Goal: Task Accomplishment & Management: Complete application form

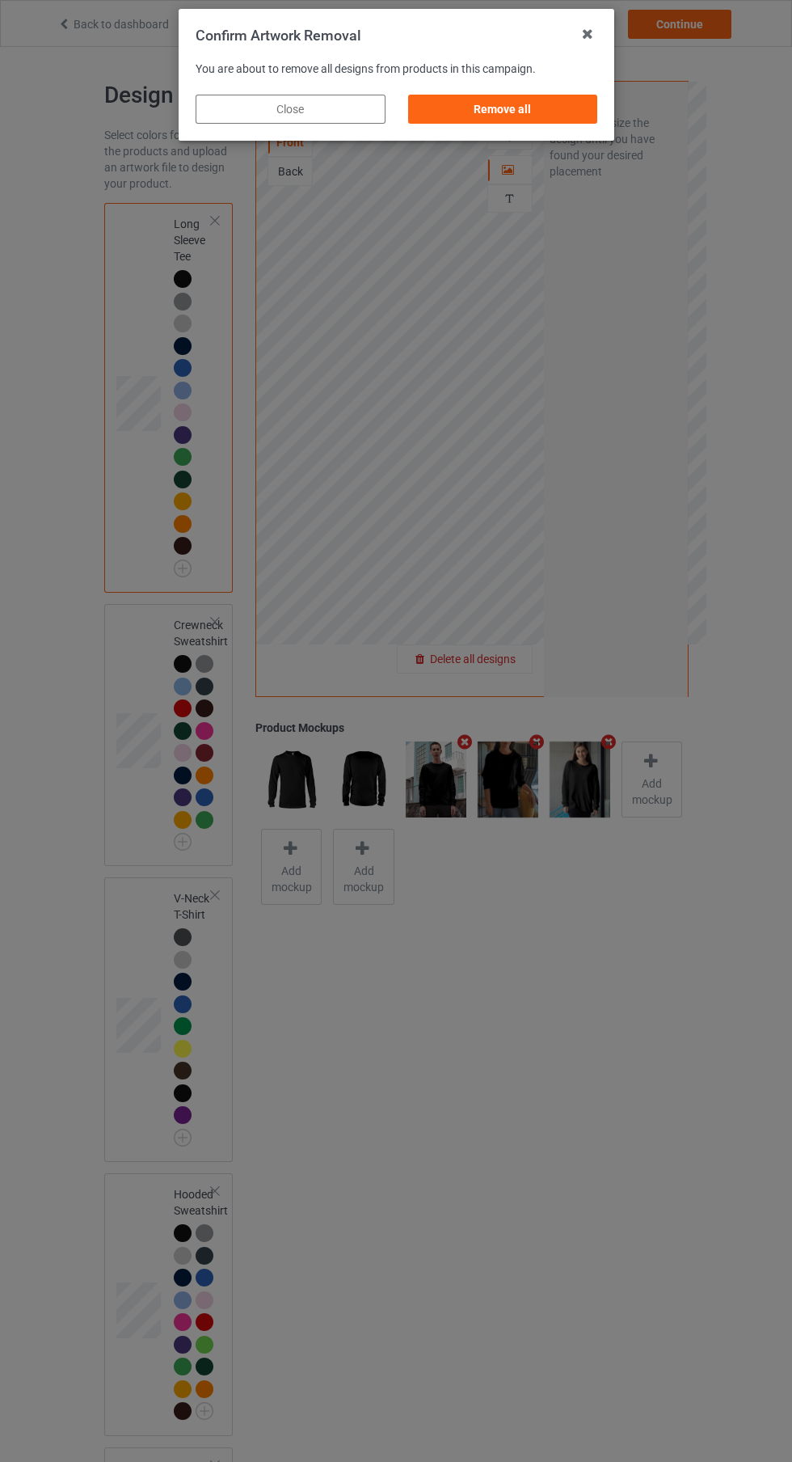
click at [519, 121] on div "Remove all" at bounding box center [502, 109] width 190 height 29
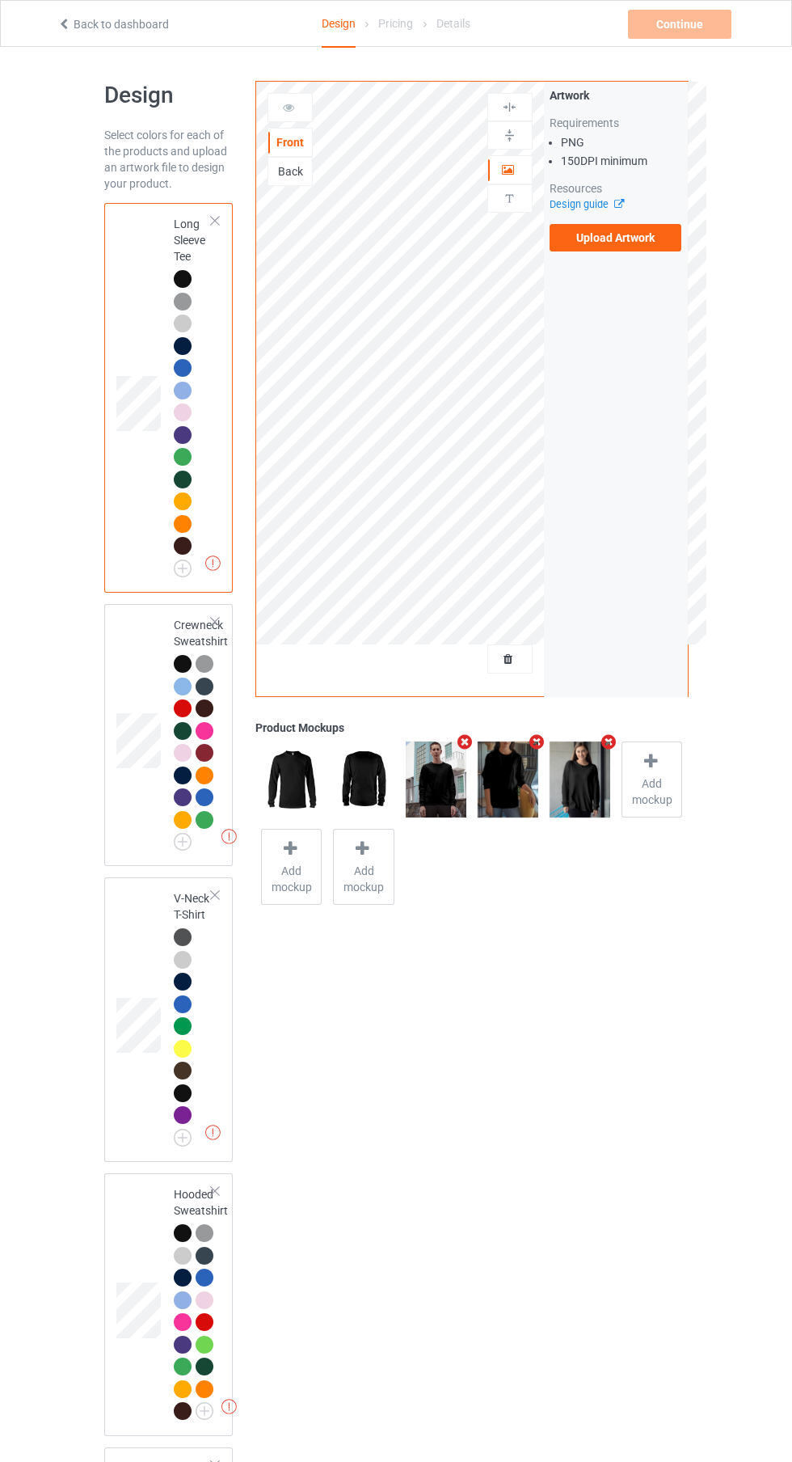
click at [621, 243] on label "Upload Artwork" at bounding box center [616, 237] width 133 height 27
click at [0, 0] on input "Upload Artwork" at bounding box center [0, 0] width 0 height 0
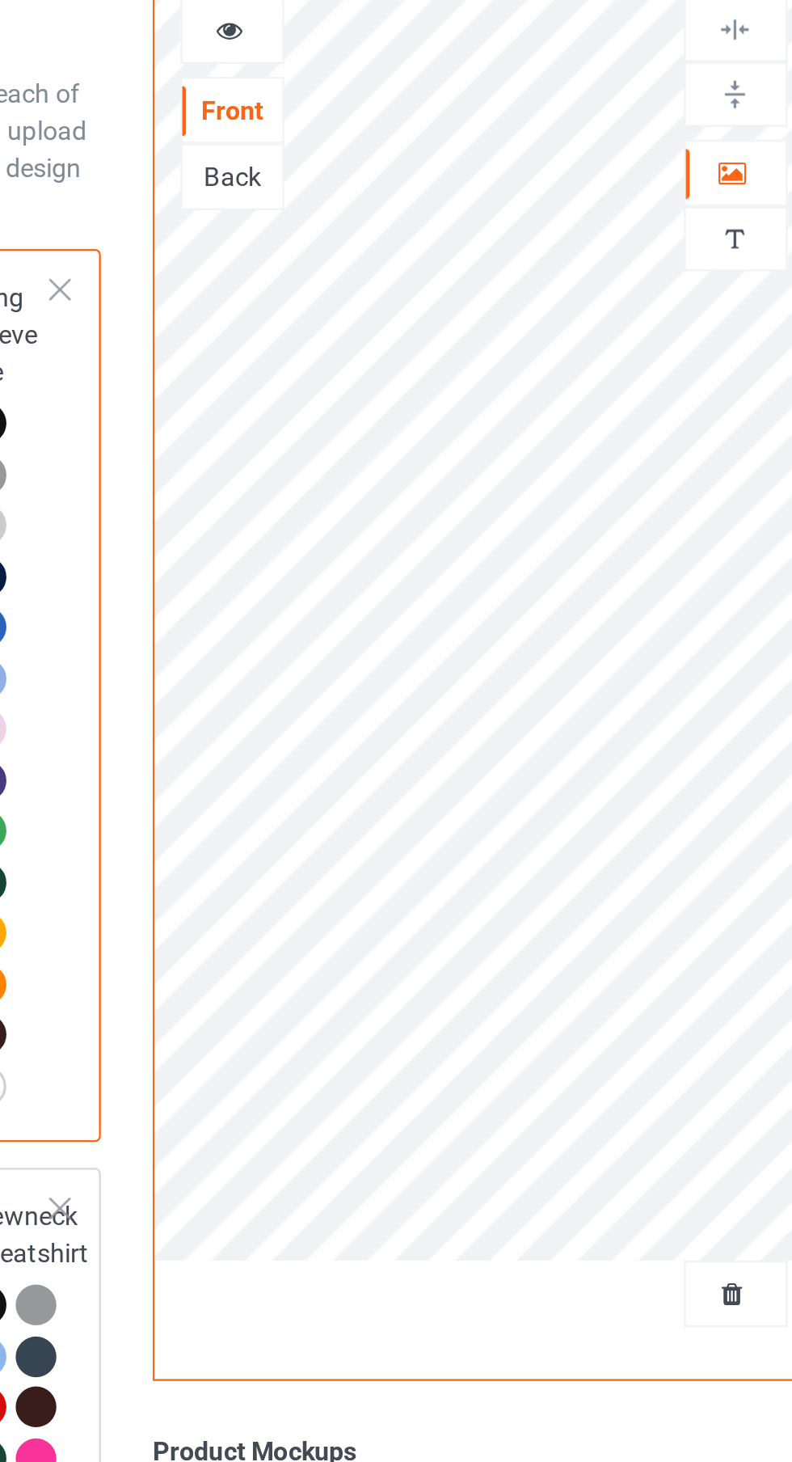
click at [505, 198] on img at bounding box center [509, 198] width 15 height 15
click at [515, 172] on div at bounding box center [510, 170] width 44 height 16
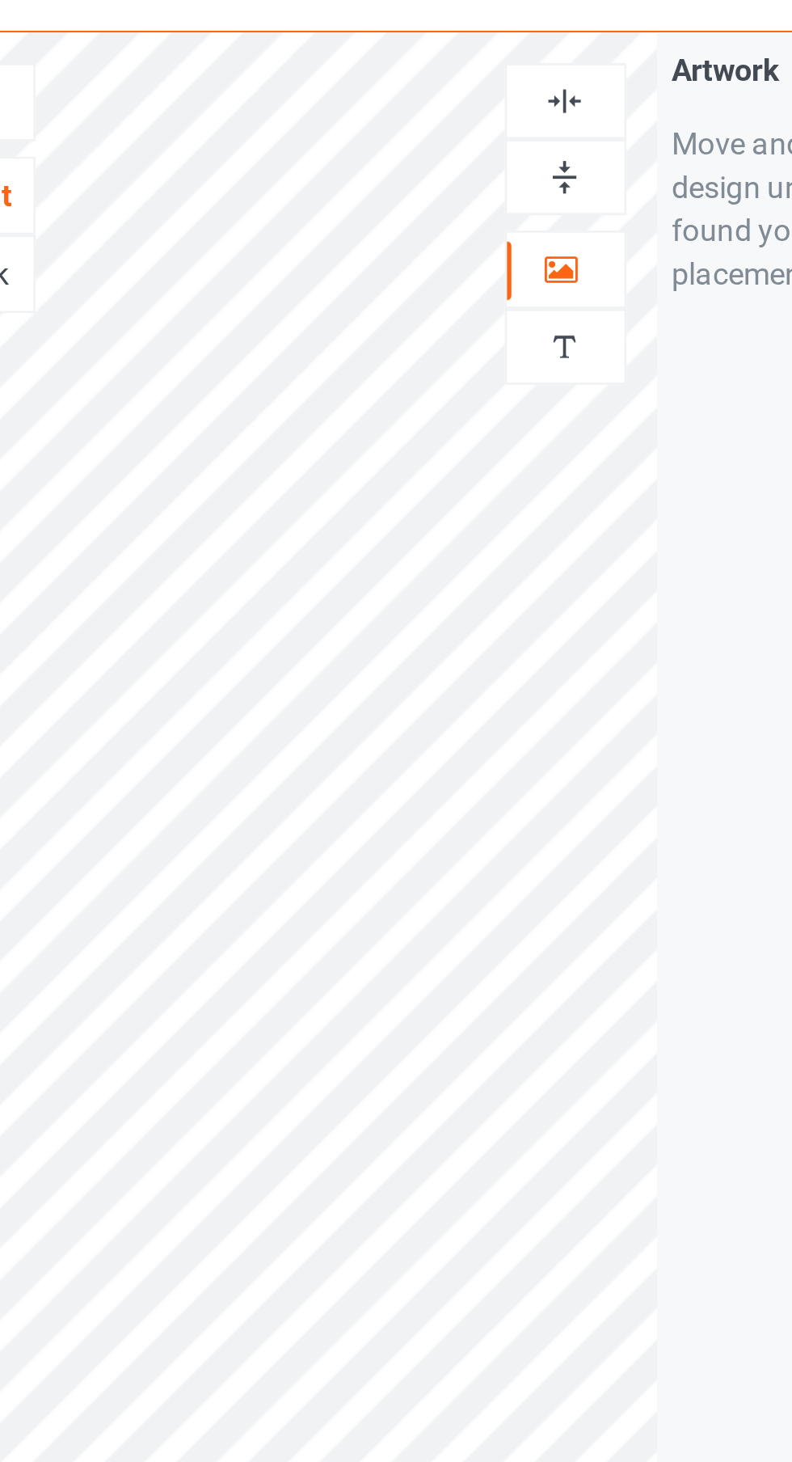
click at [509, 196] on img at bounding box center [509, 198] width 15 height 15
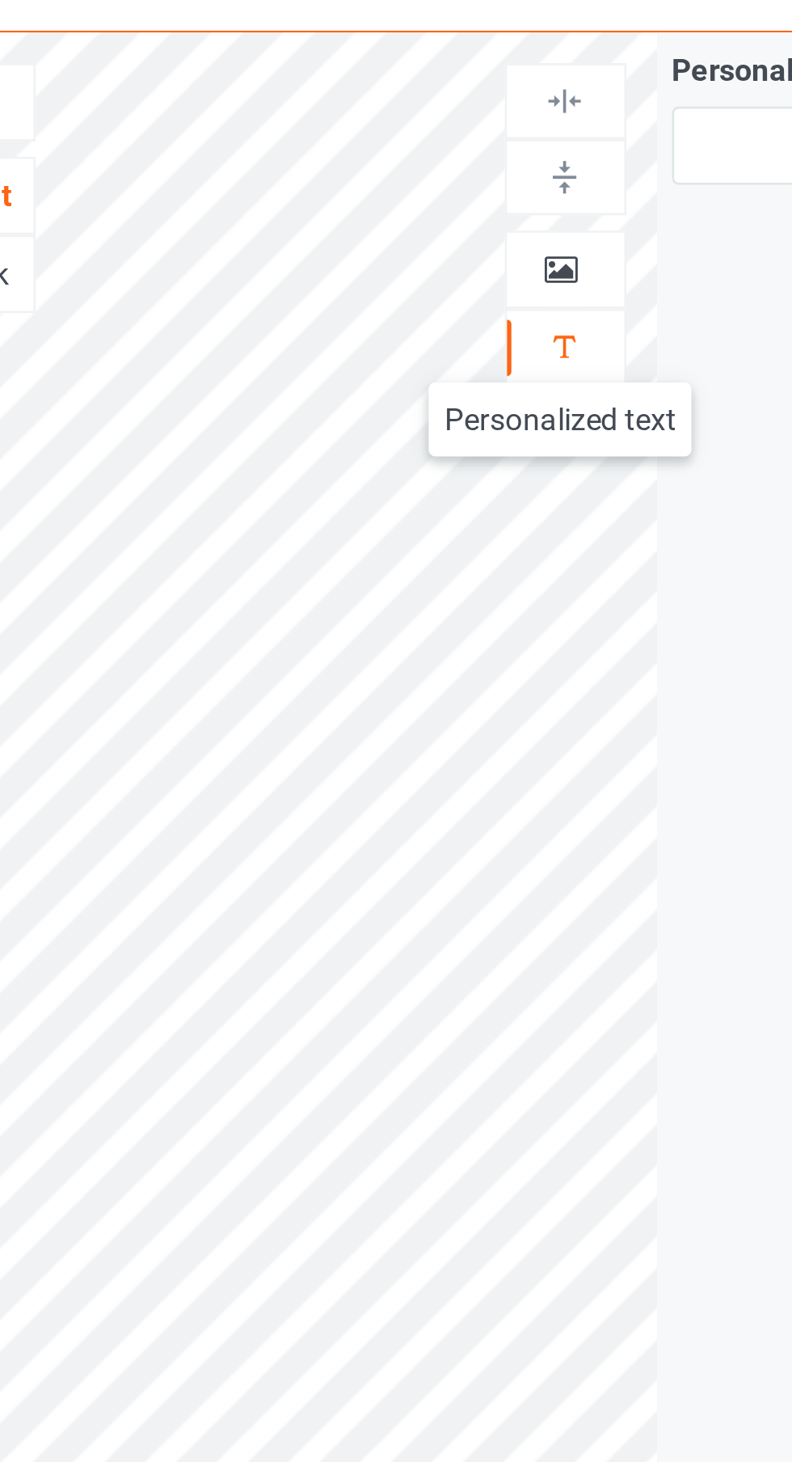
click at [510, 173] on icon at bounding box center [509, 167] width 14 height 11
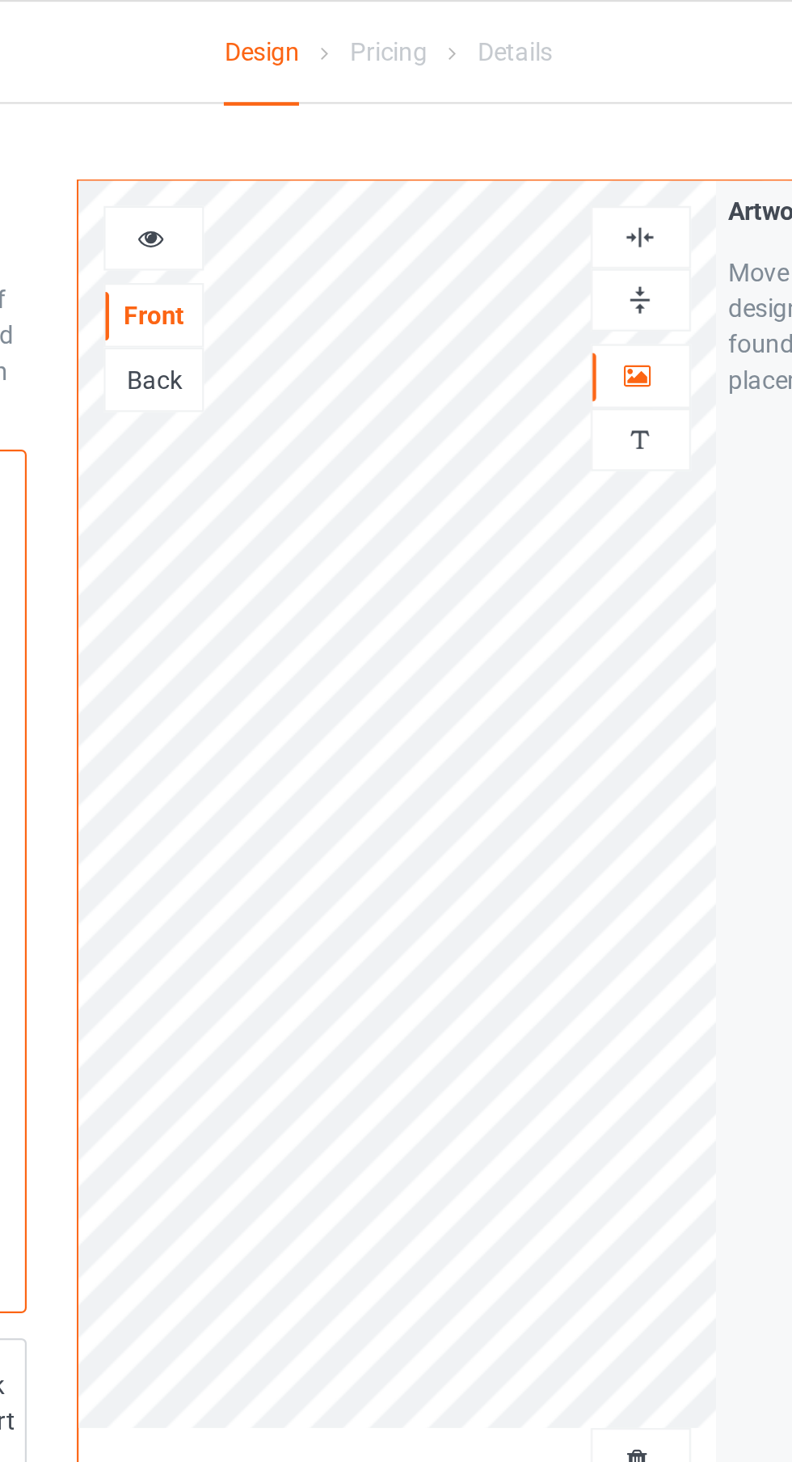
click at [305, 100] on div at bounding box center [290, 107] width 44 height 16
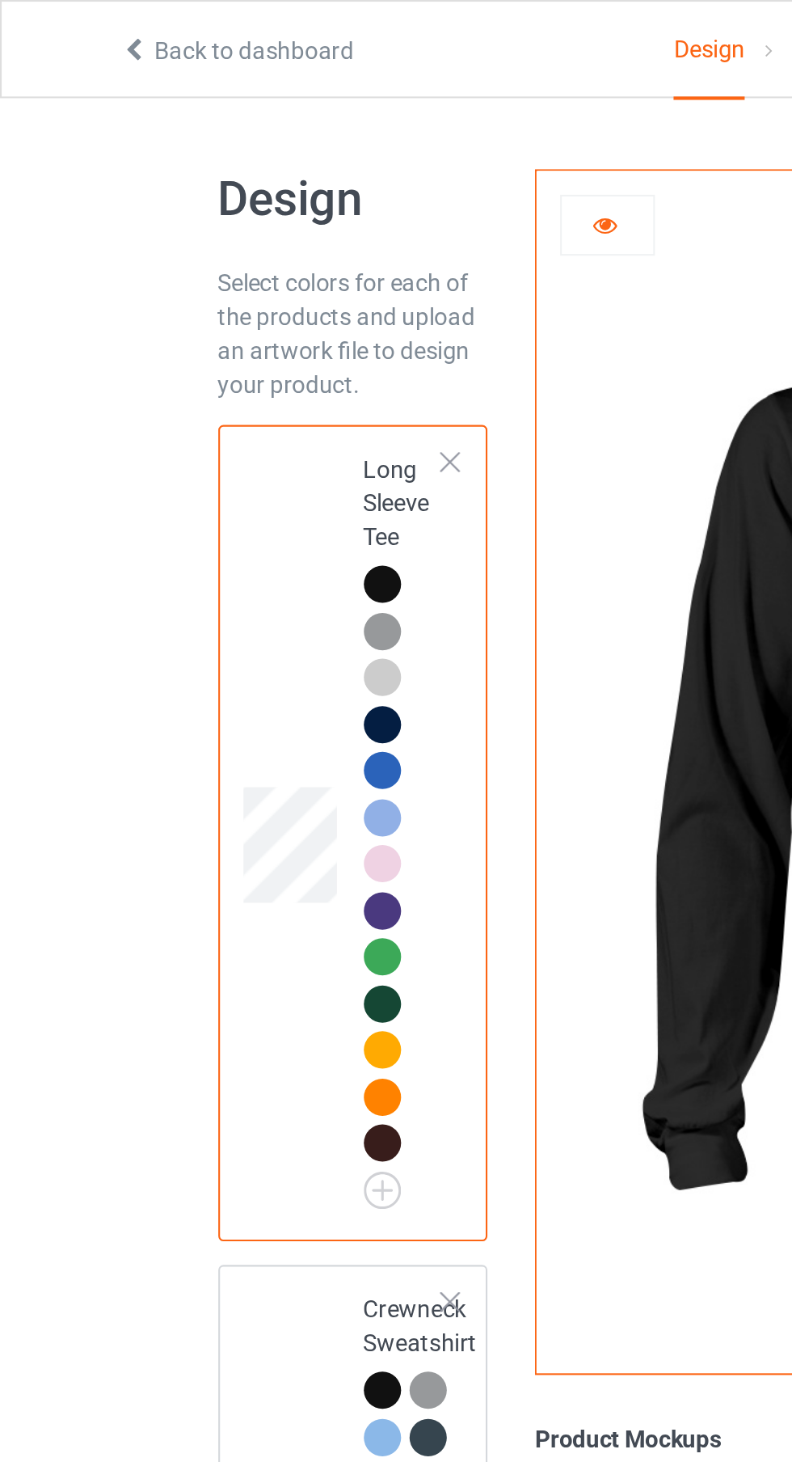
click at [295, 112] on div at bounding box center [290, 107] width 44 height 16
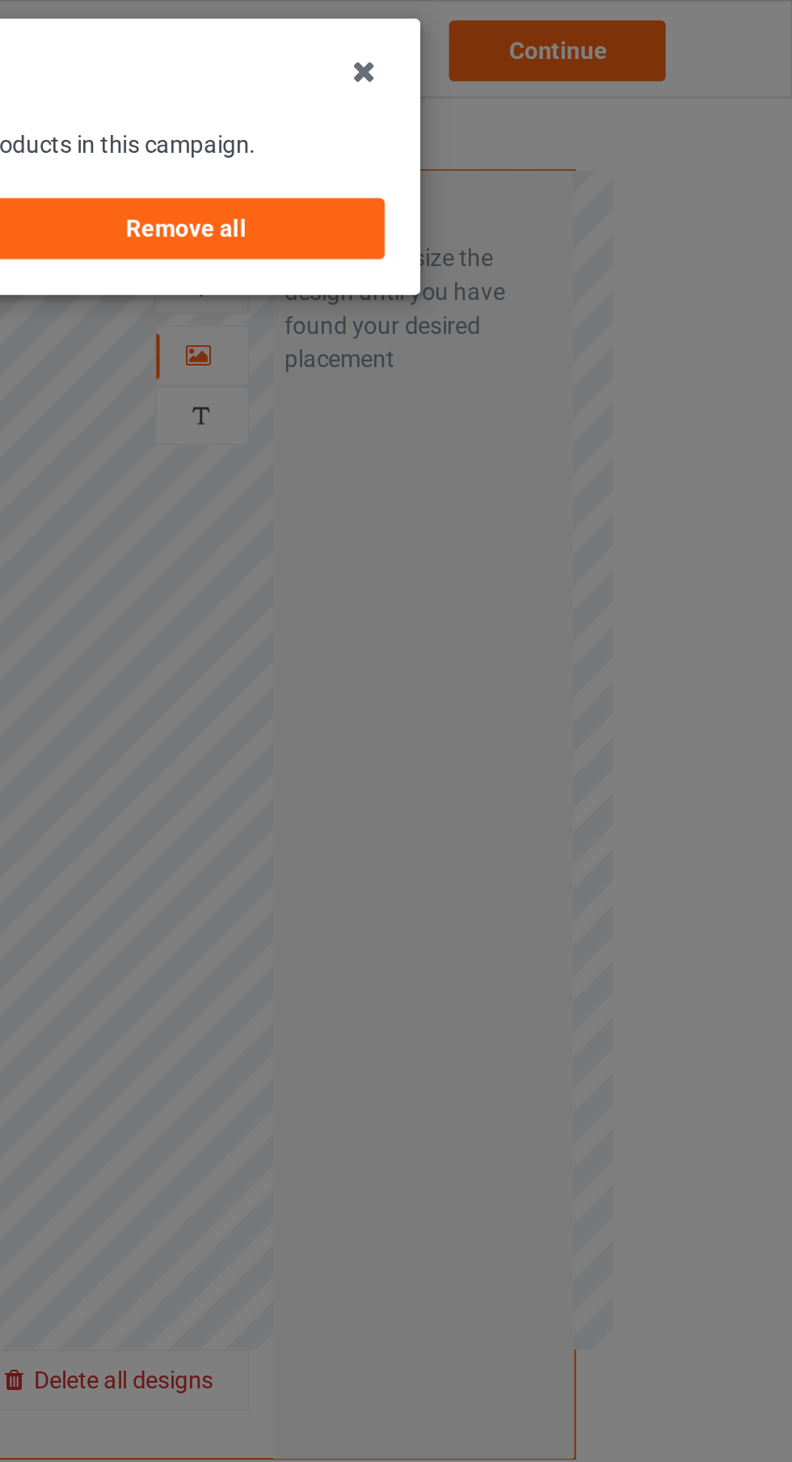
click at [552, 101] on div "Remove all" at bounding box center [502, 109] width 190 height 29
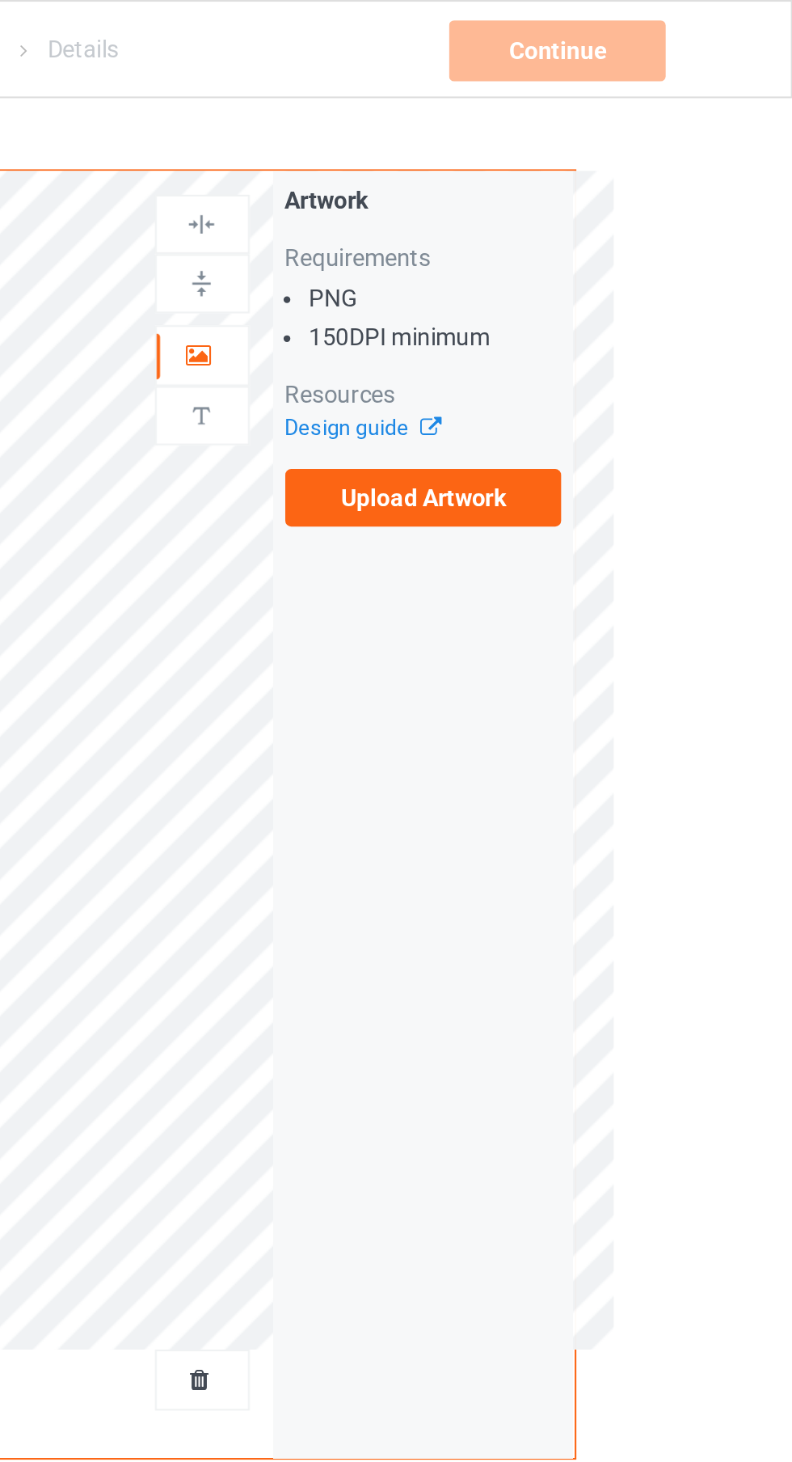
click at [666, 231] on label "Upload Artwork" at bounding box center [616, 237] width 133 height 27
click at [0, 0] on input "Upload Artwork" at bounding box center [0, 0] width 0 height 0
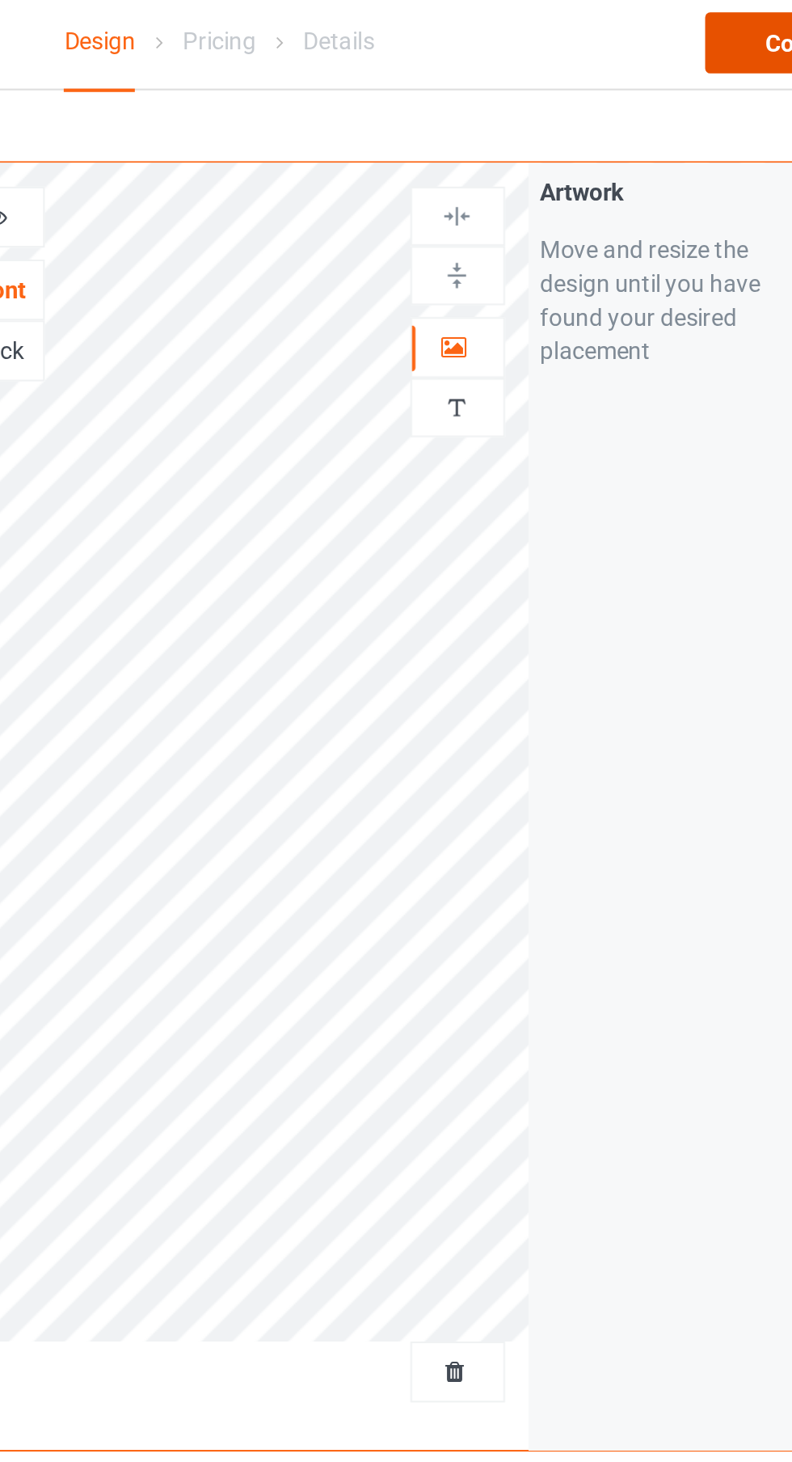
click at [635, 30] on div "Continue" at bounding box center [679, 24] width 103 height 29
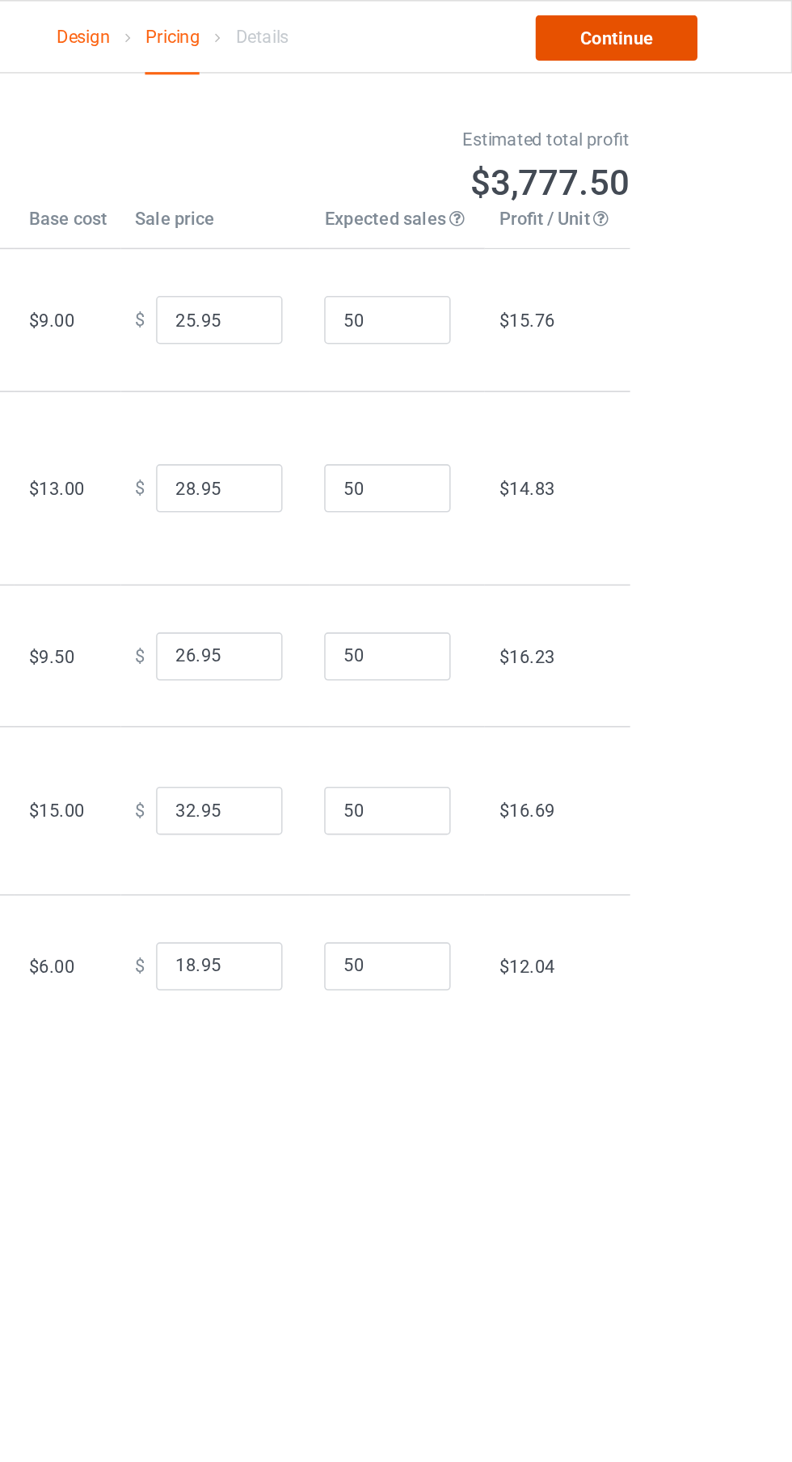
click at [675, 26] on link "Continue" at bounding box center [679, 24] width 103 height 29
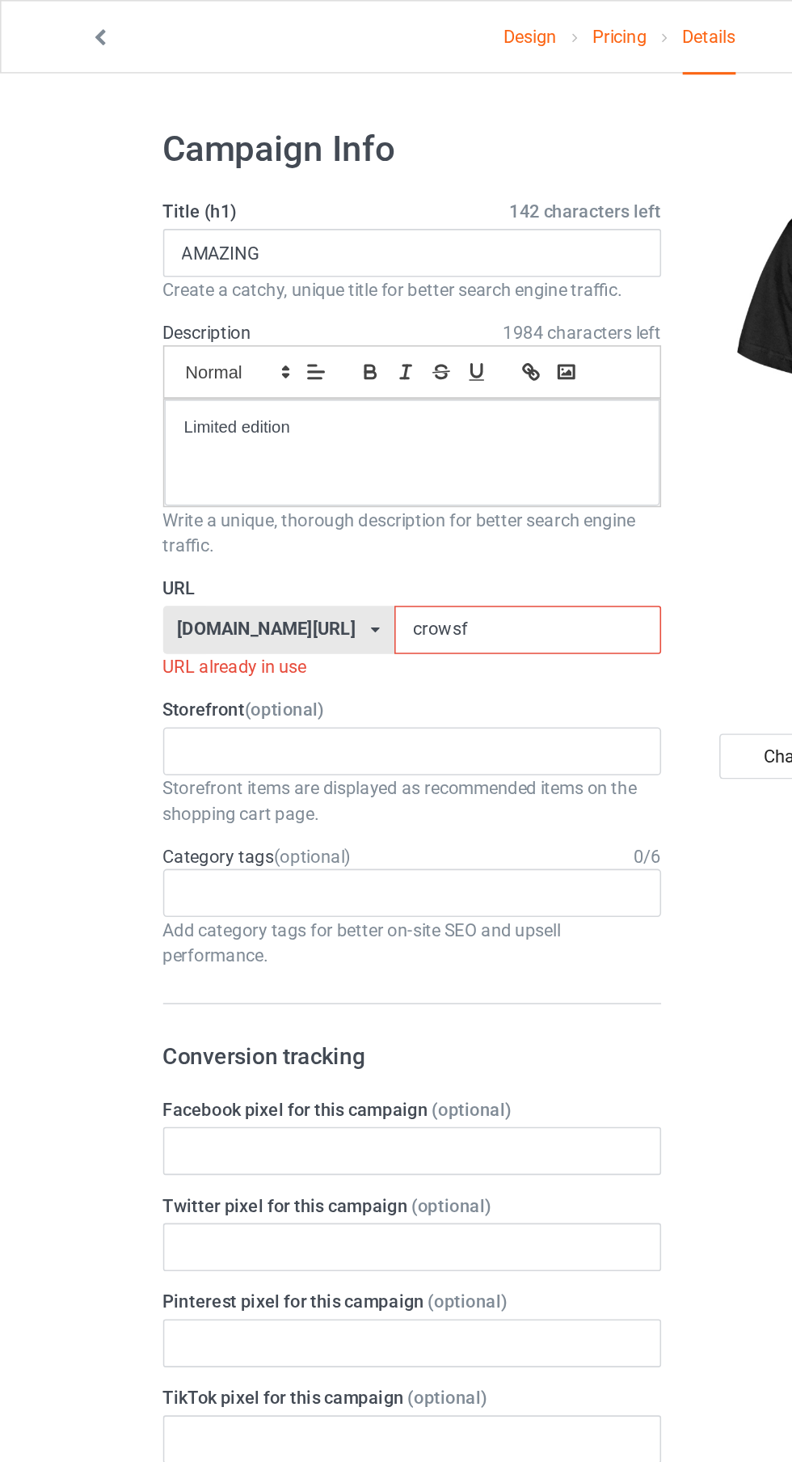
click at [340, 404] on input "crowsf" at bounding box center [337, 402] width 171 height 31
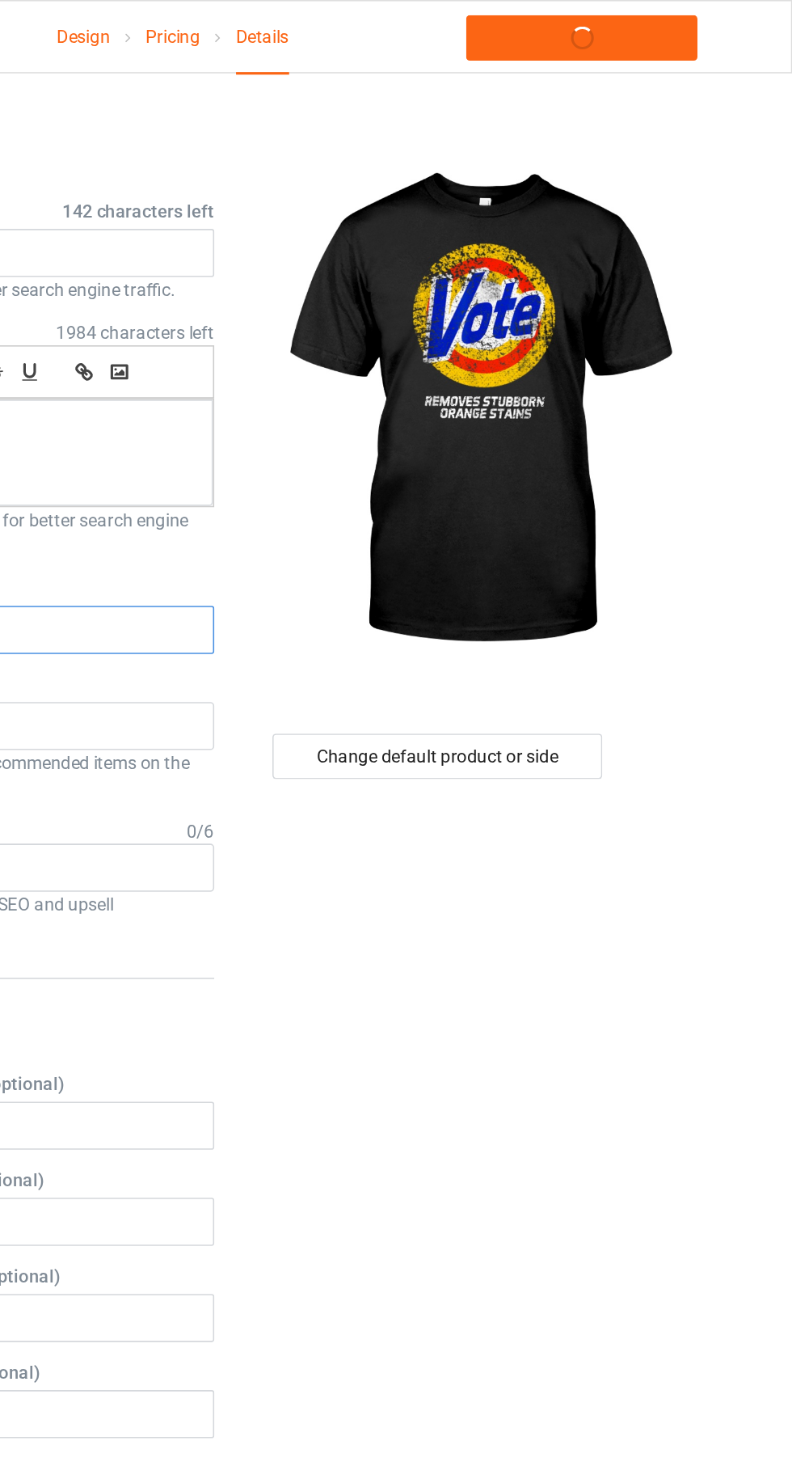
type input "c"
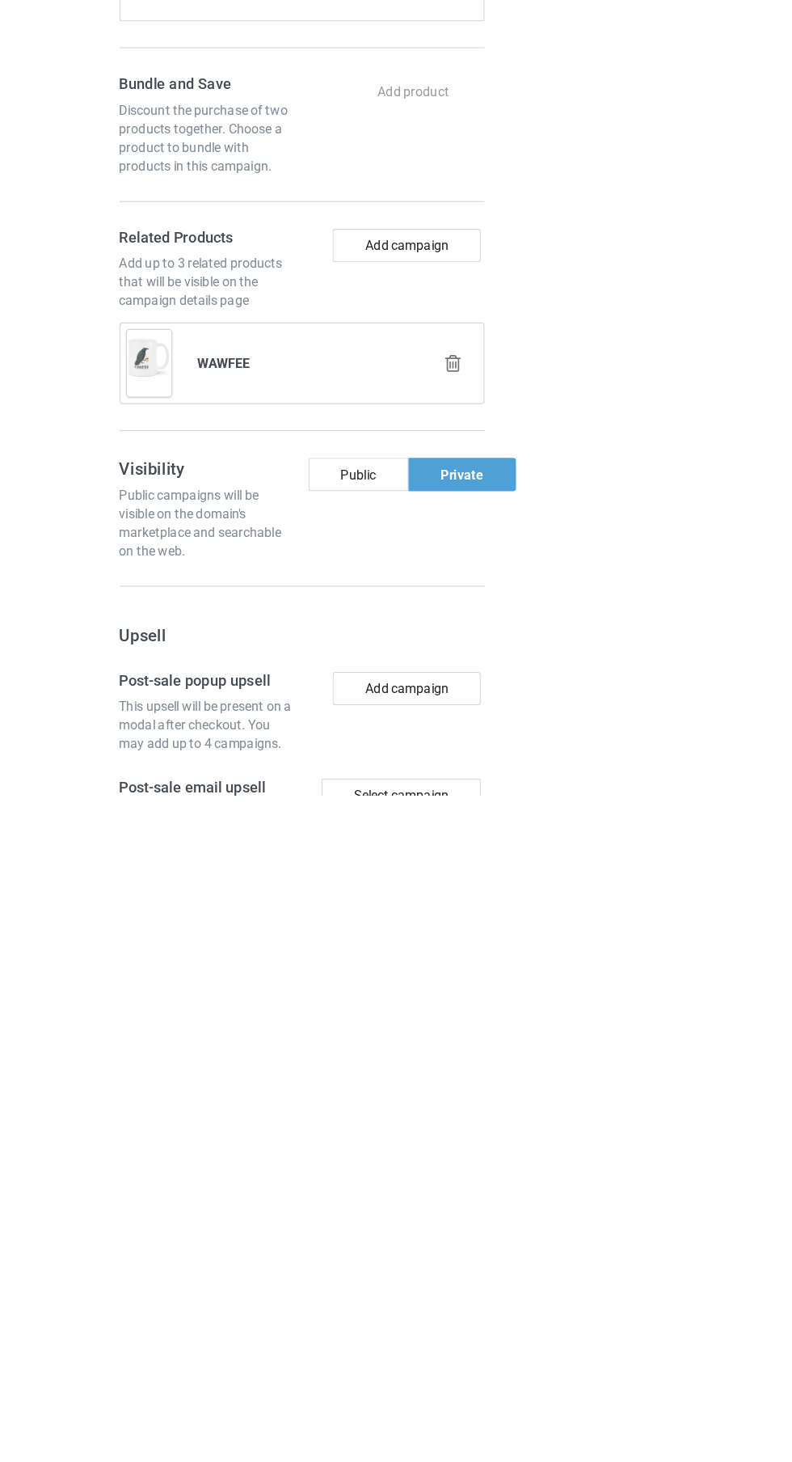
type input "Remove"
click at [395, 1084] on icon at bounding box center [396, 1085] width 20 height 17
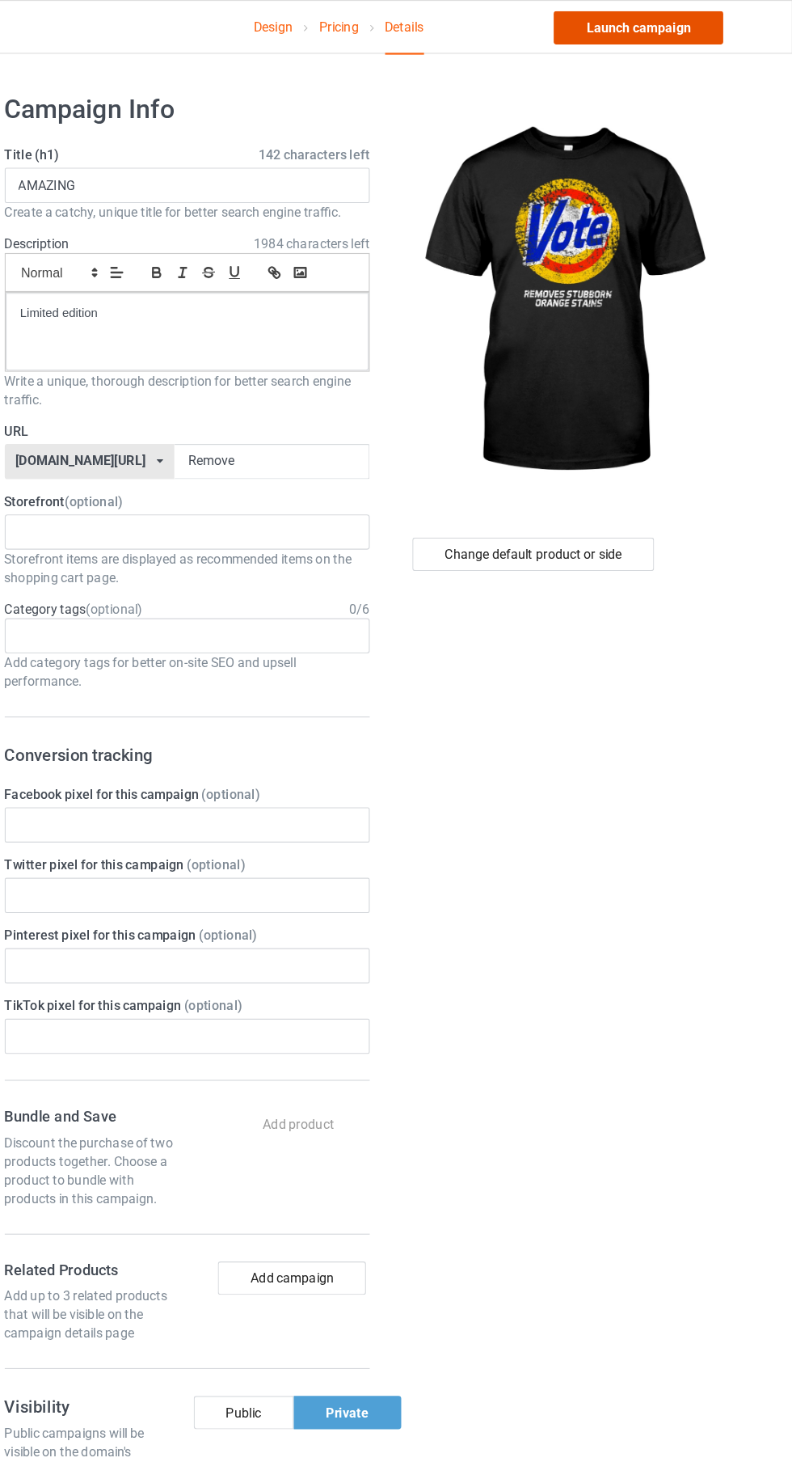
click at [707, 27] on link "Launch campaign" at bounding box center [658, 24] width 148 height 29
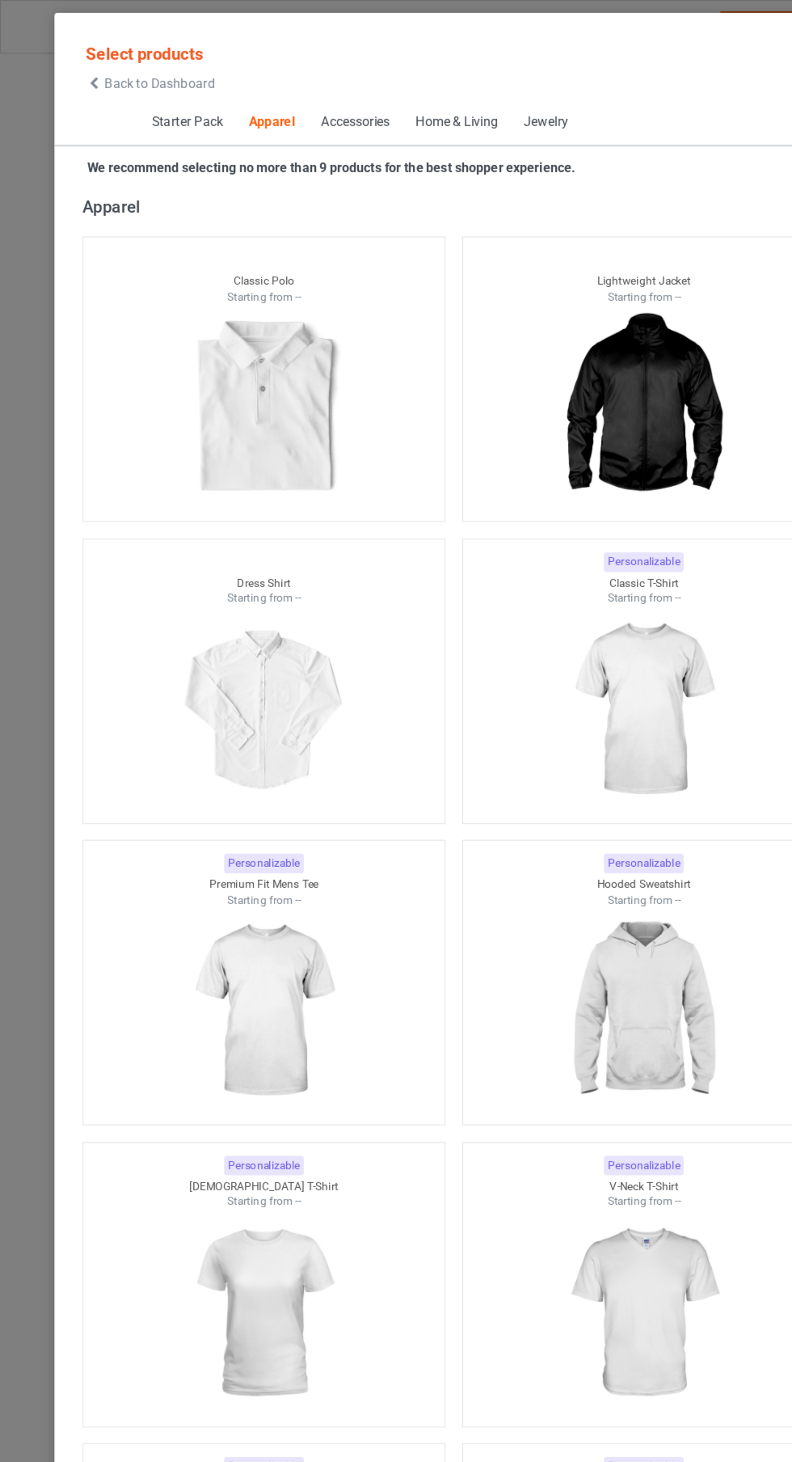
click at [82, 75] on icon at bounding box center [82, 72] width 14 height 11
